Goal: Information Seeking & Learning: Compare options

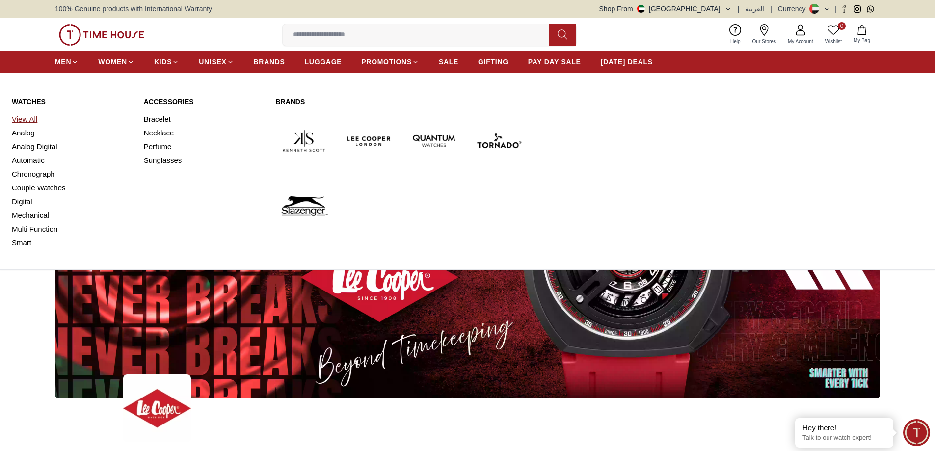
click at [32, 119] on link "View All" at bounding box center [72, 119] width 120 height 14
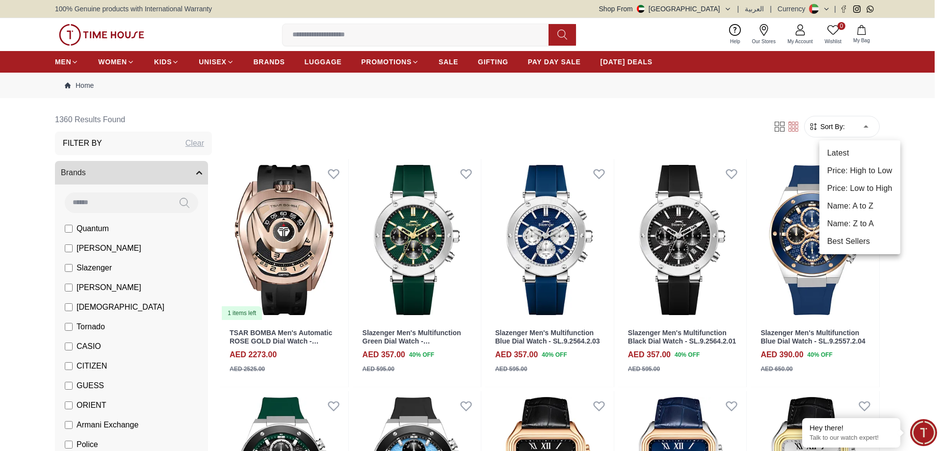
click at [859, 188] on li "Price: Low to High" at bounding box center [859, 189] width 81 height 18
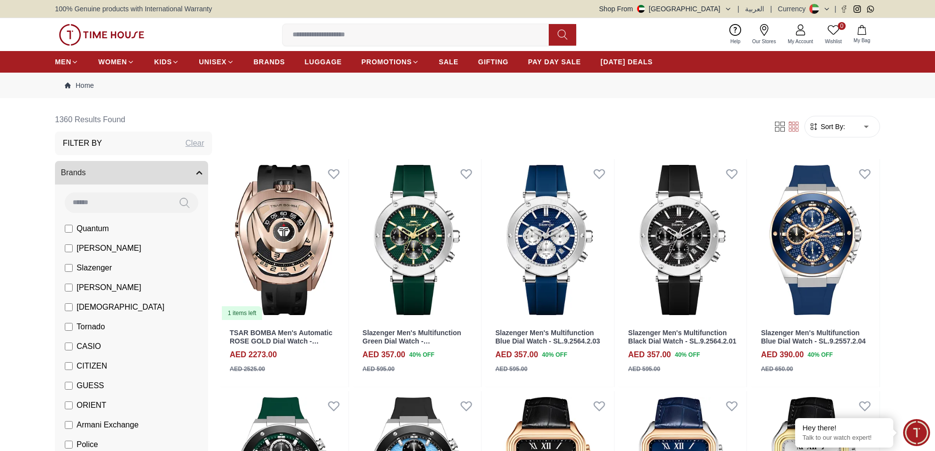
type input "*"
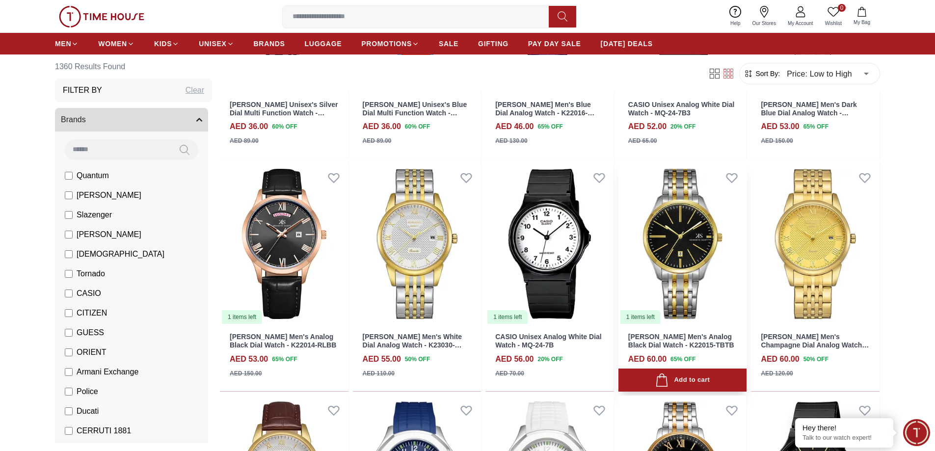
scroll to position [294, 0]
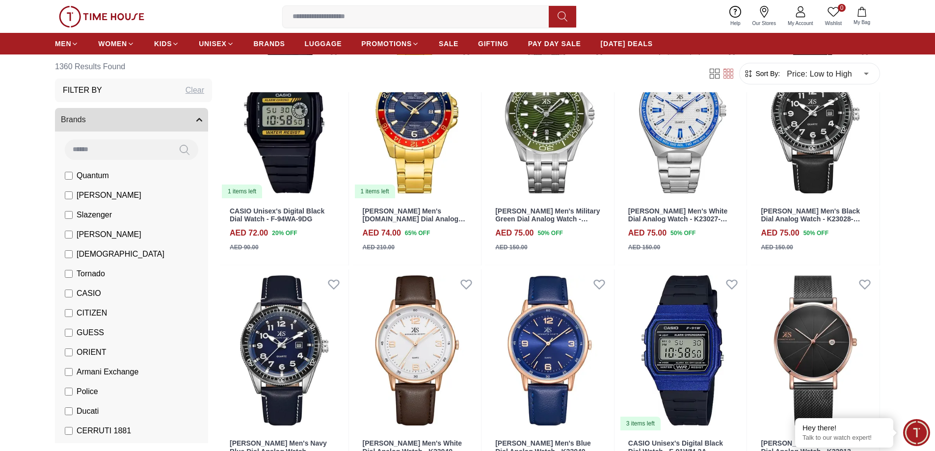
scroll to position [1521, 0]
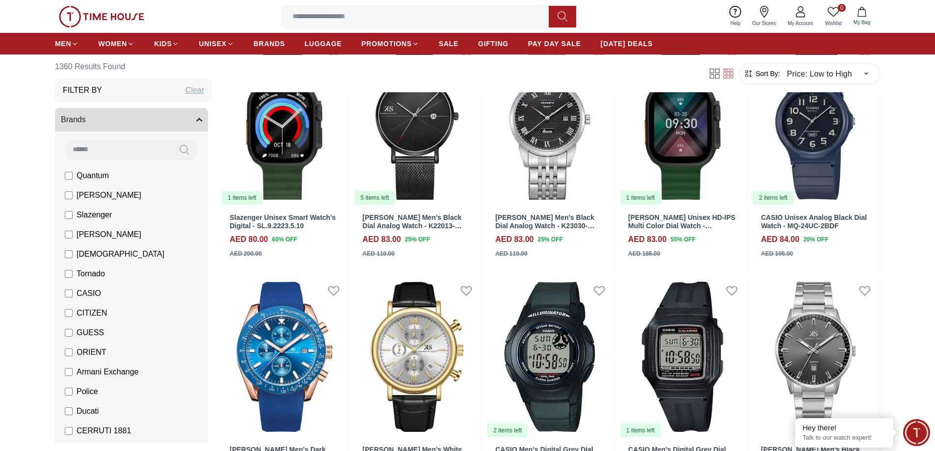
scroll to position [2495, 0]
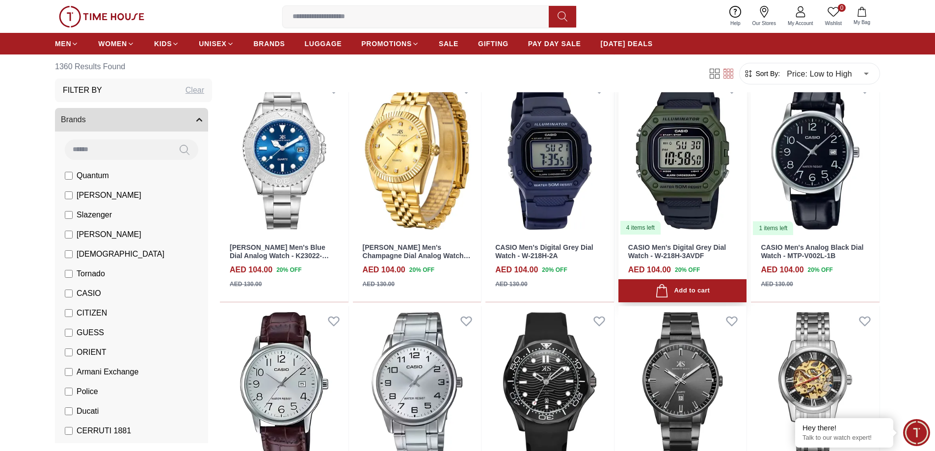
scroll to position [3410, 0]
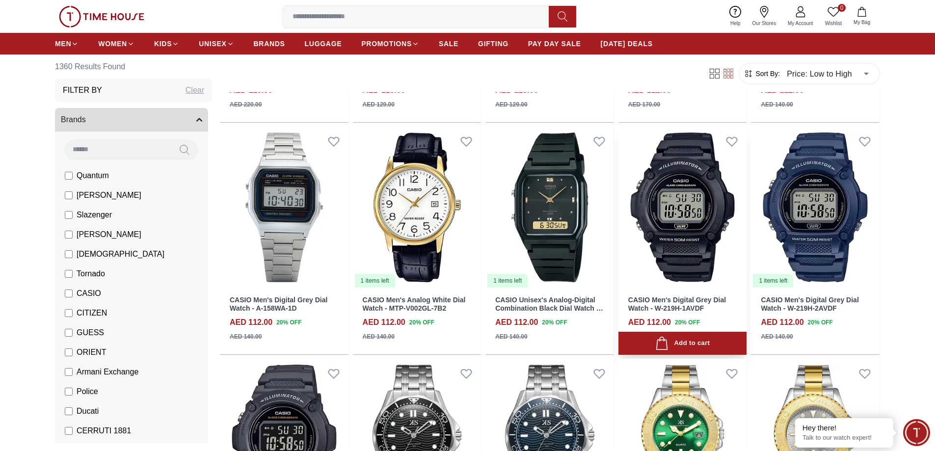
scroll to position [4366, 0]
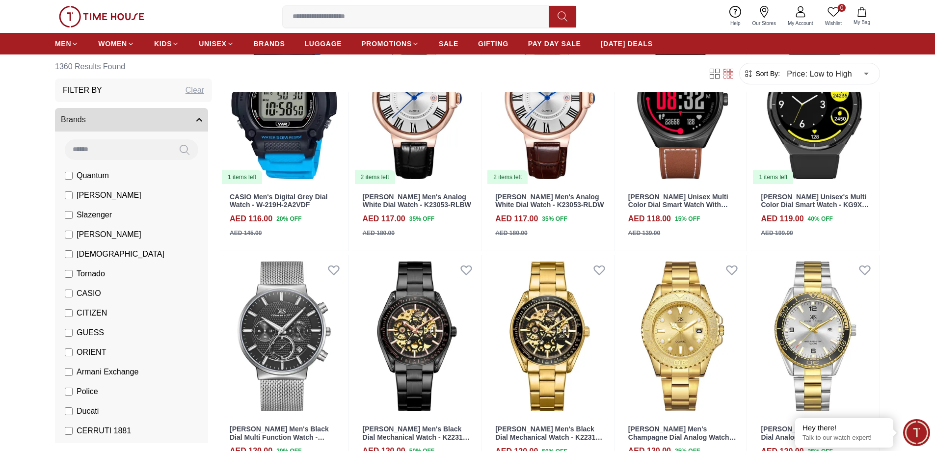
scroll to position [5305, 0]
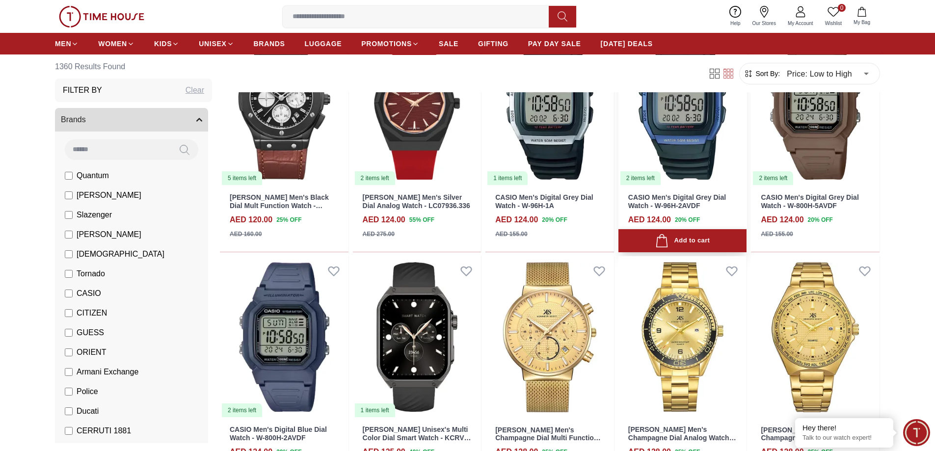
scroll to position [6220, 0]
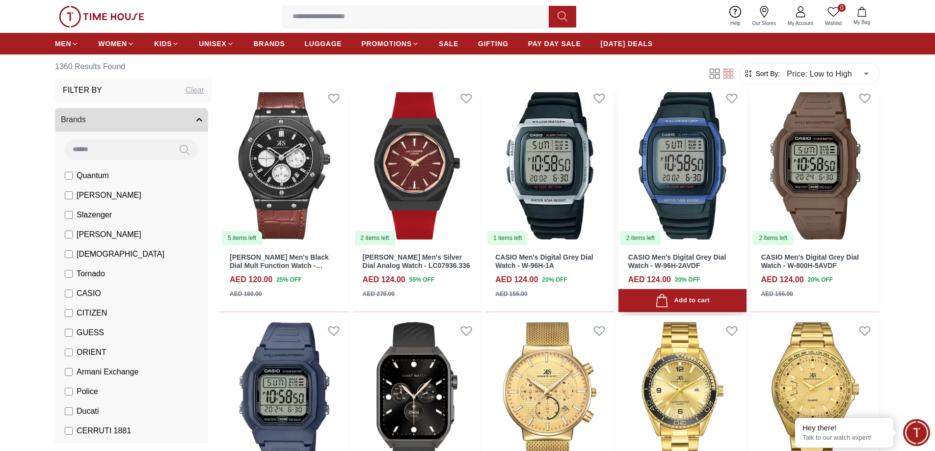
scroll to position [6134, 0]
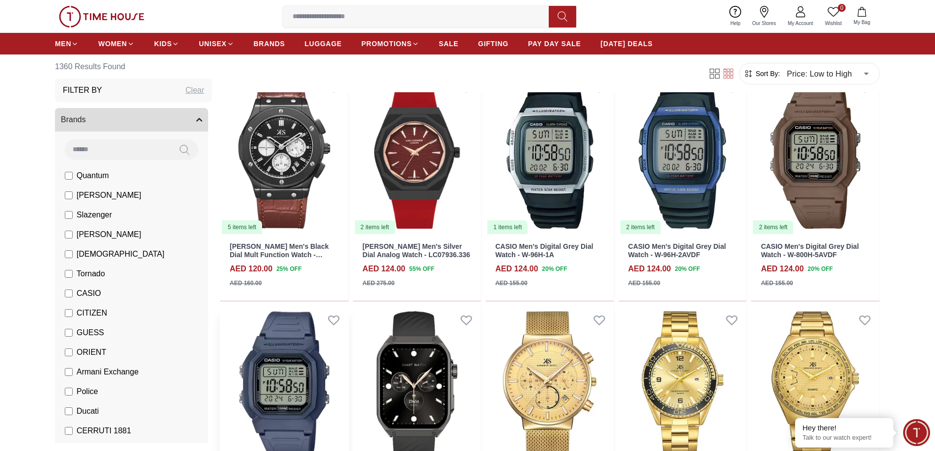
click at [311, 341] on img at bounding box center [284, 386] width 129 height 162
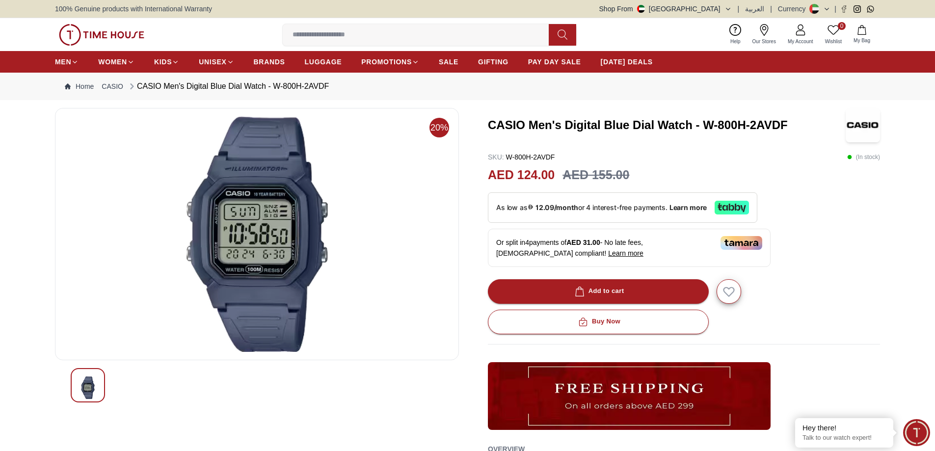
click at [262, 189] on img at bounding box center [256, 234] width 387 height 236
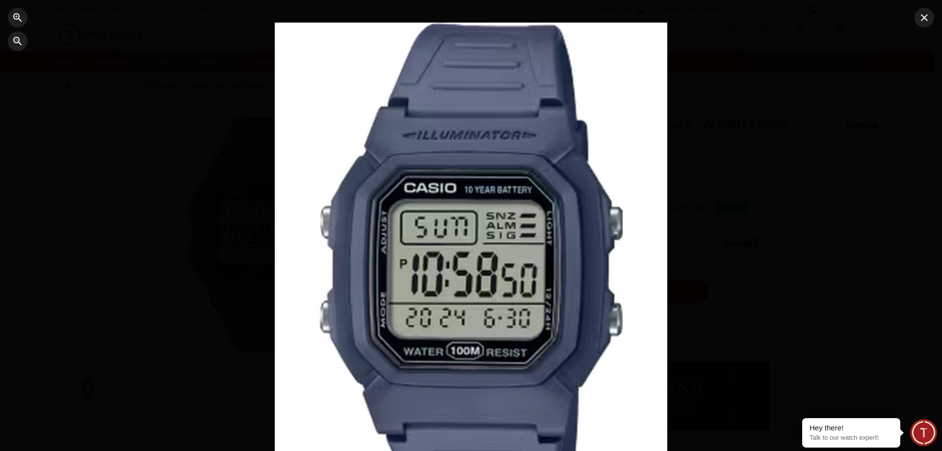
click at [486, 224] on div at bounding box center [471, 226] width 393 height 406
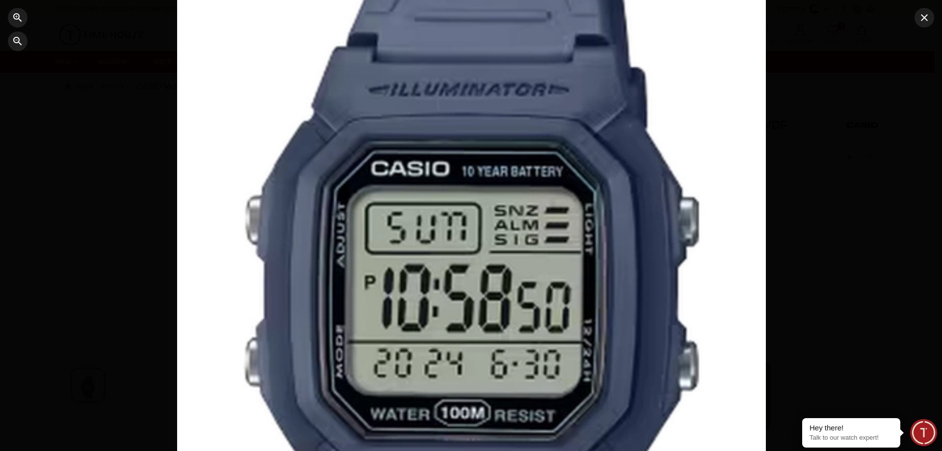
click at [488, 224] on div at bounding box center [471, 225] width 589 height 609
click at [490, 224] on div at bounding box center [471, 225] width 589 height 609
click at [927, 23] on icon "button" at bounding box center [925, 18] width 12 height 12
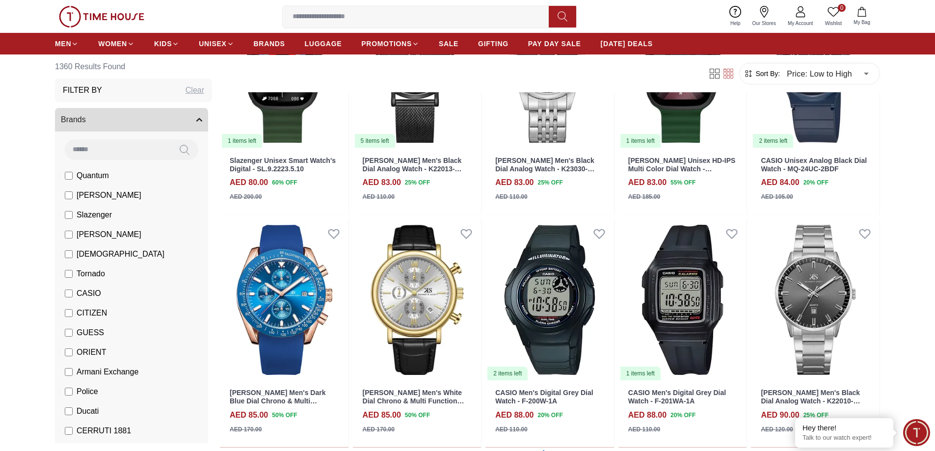
scroll to position [2746, 0]
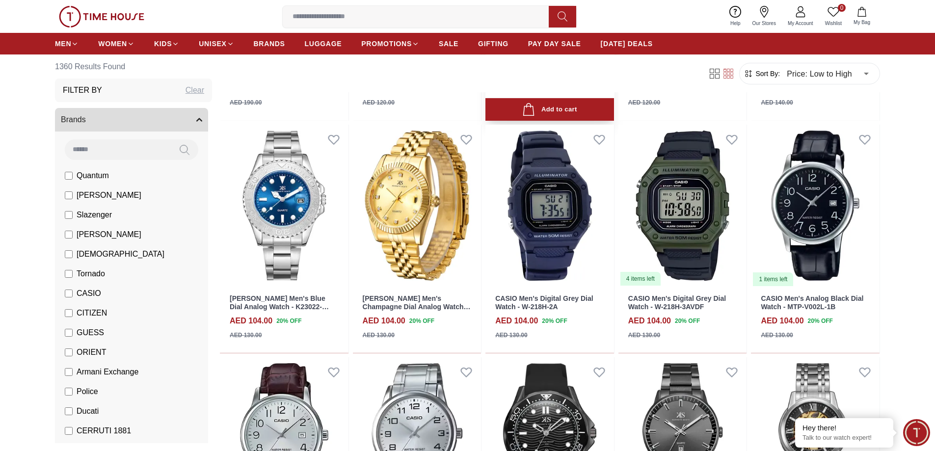
scroll to position [3358, 0]
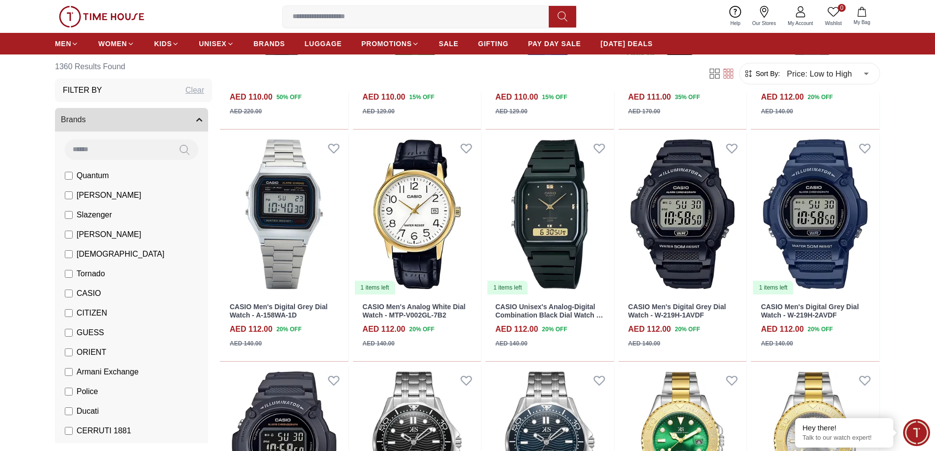
scroll to position [4218, 0]
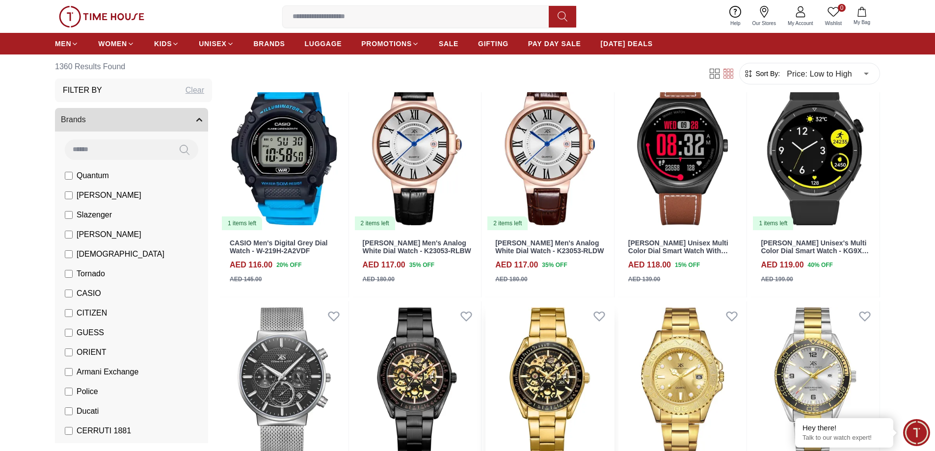
scroll to position [5252, 0]
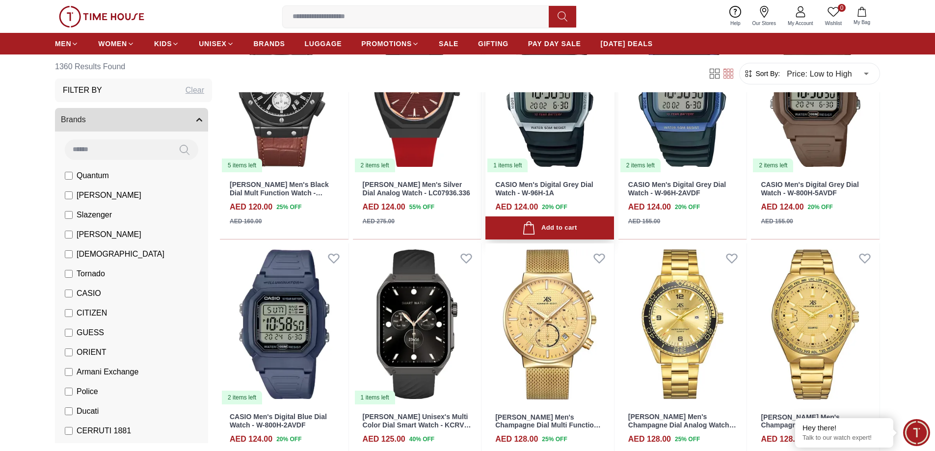
scroll to position [6230, 0]
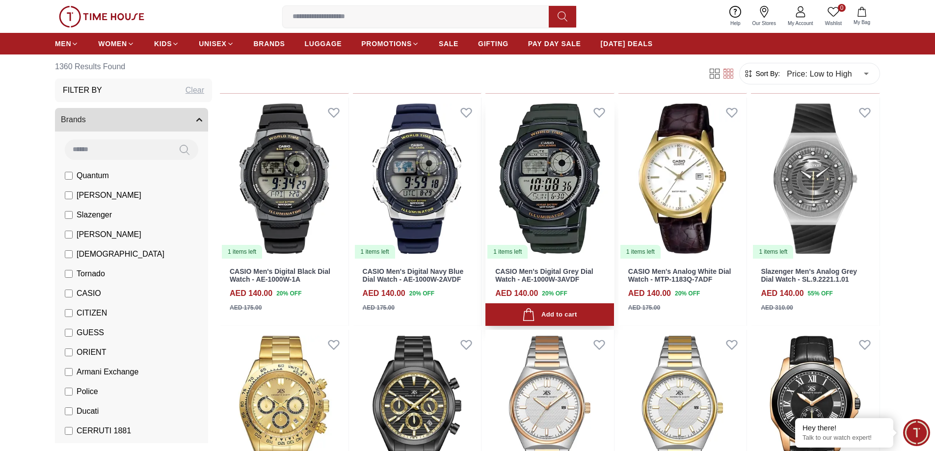
scroll to position [8095, 0]
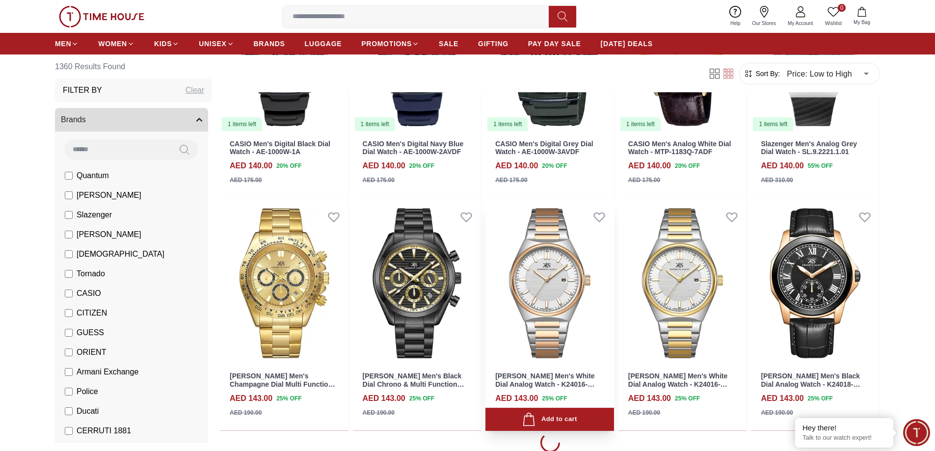
scroll to position [8226, 0]
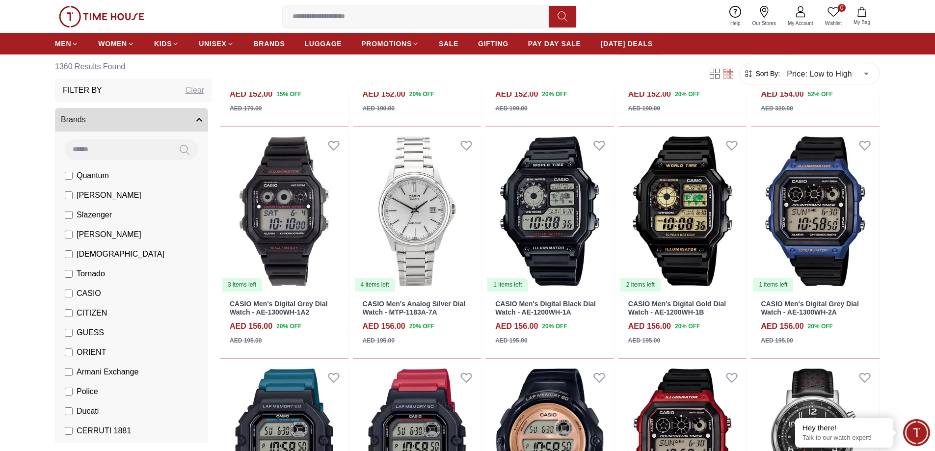
scroll to position [9904, 0]
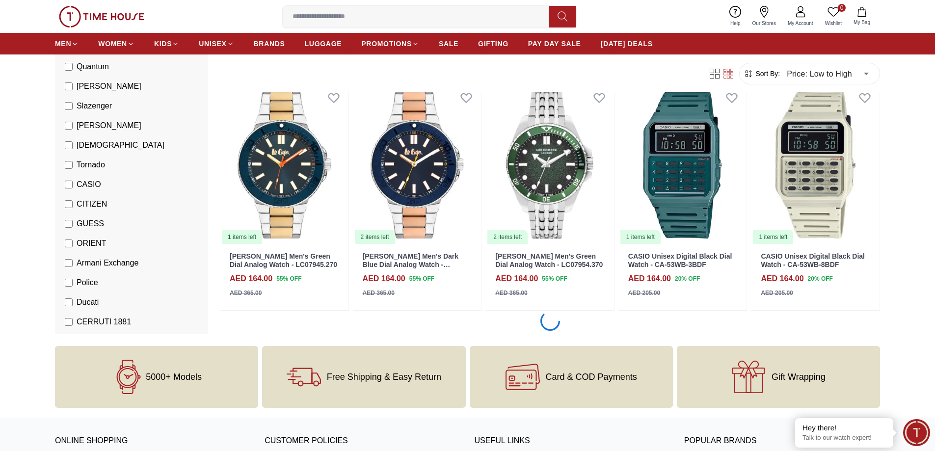
scroll to position [11039, 0]
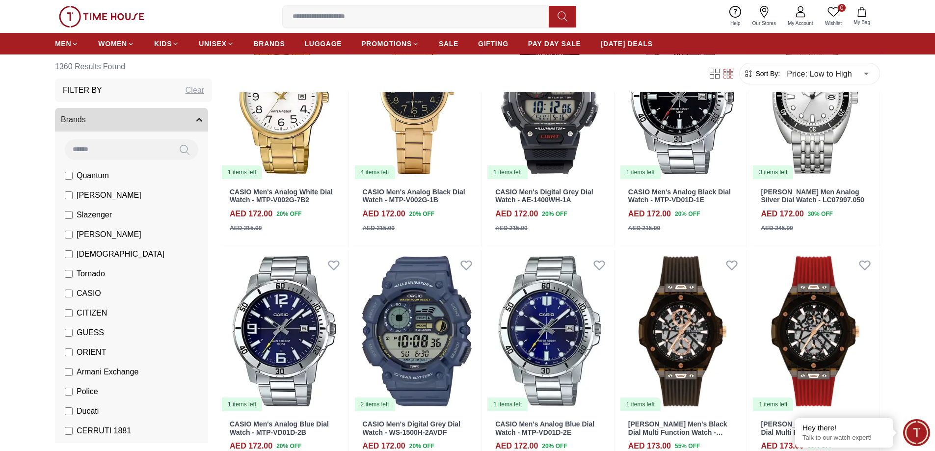
scroll to position [12069, 0]
